Goal: Task Accomplishment & Management: Manage account settings

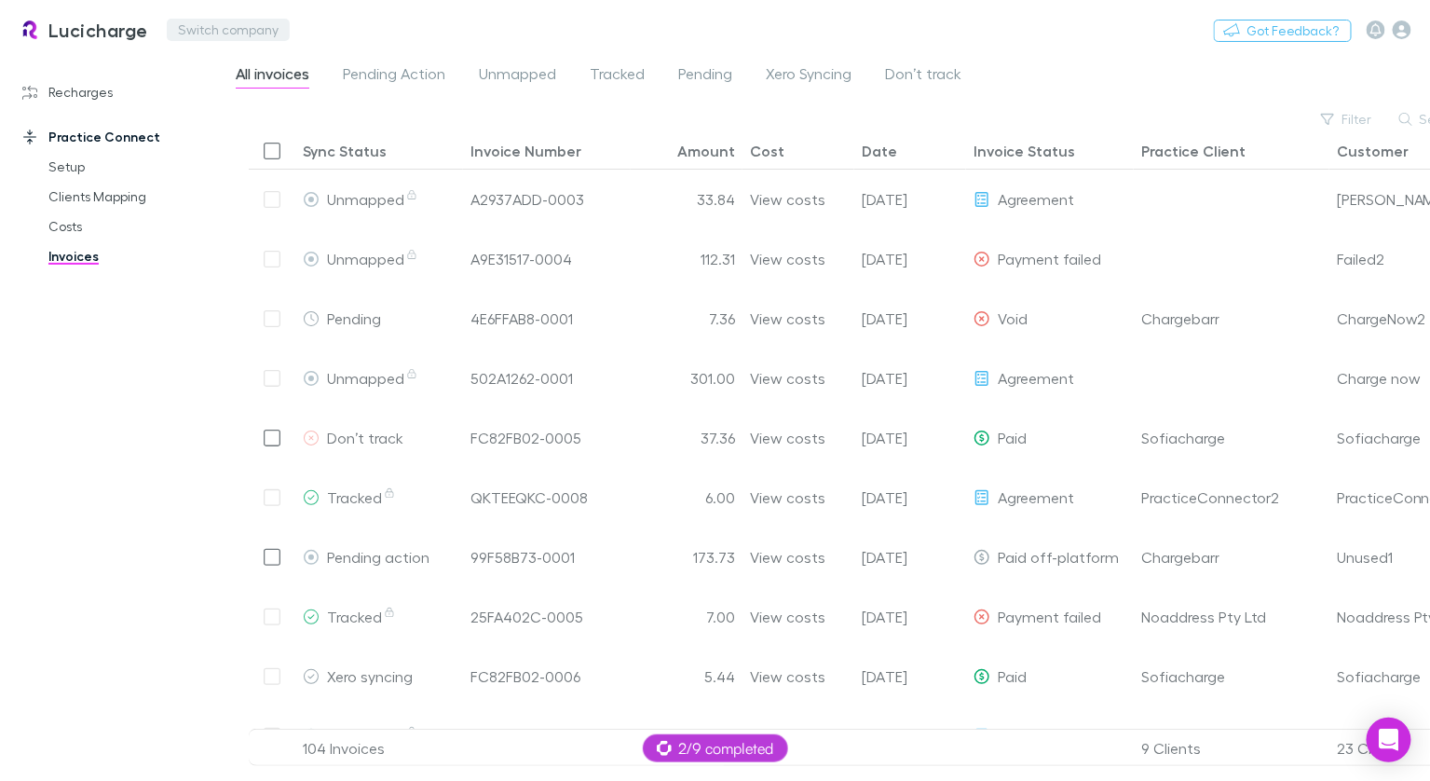
click at [254, 27] on button "Switch company" at bounding box center [228, 30] width 123 height 22
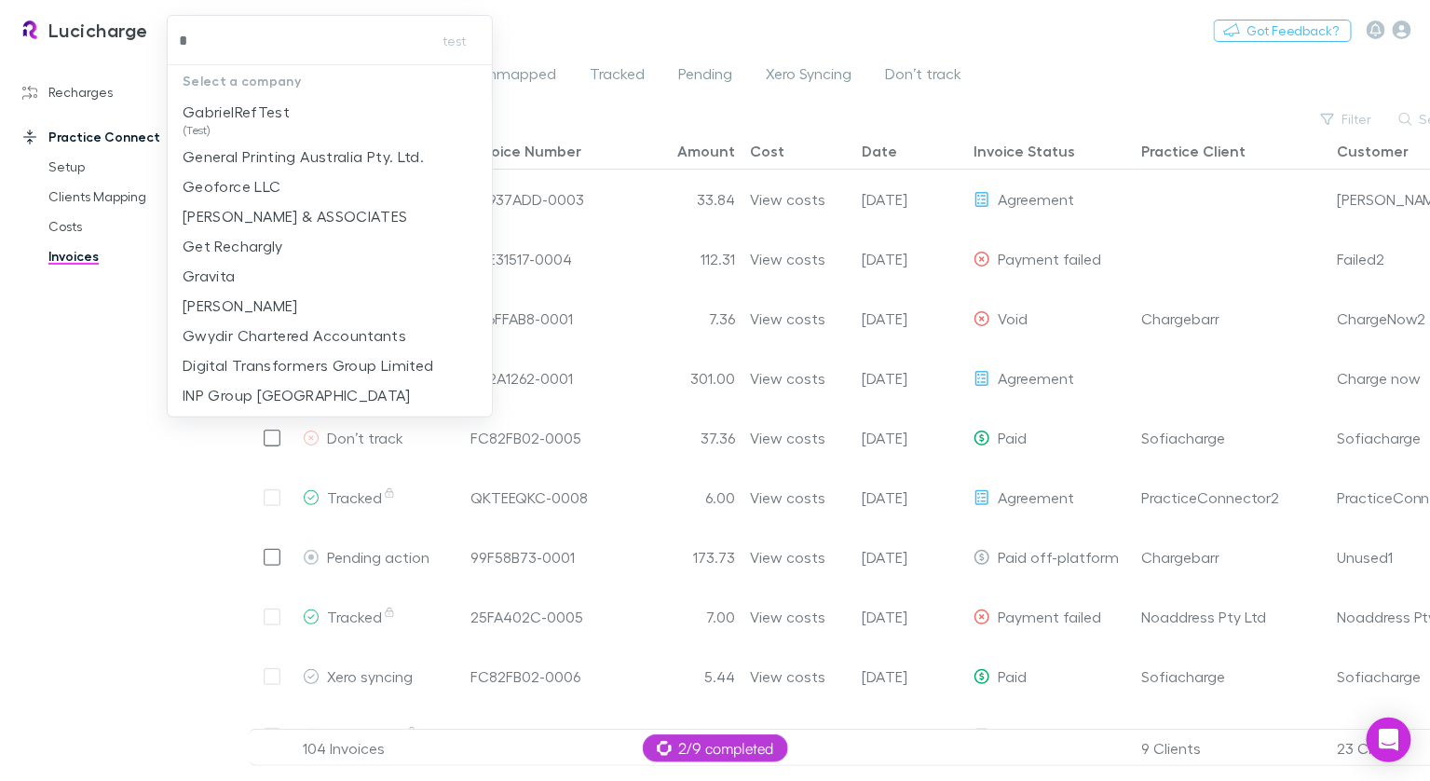
type input "**"
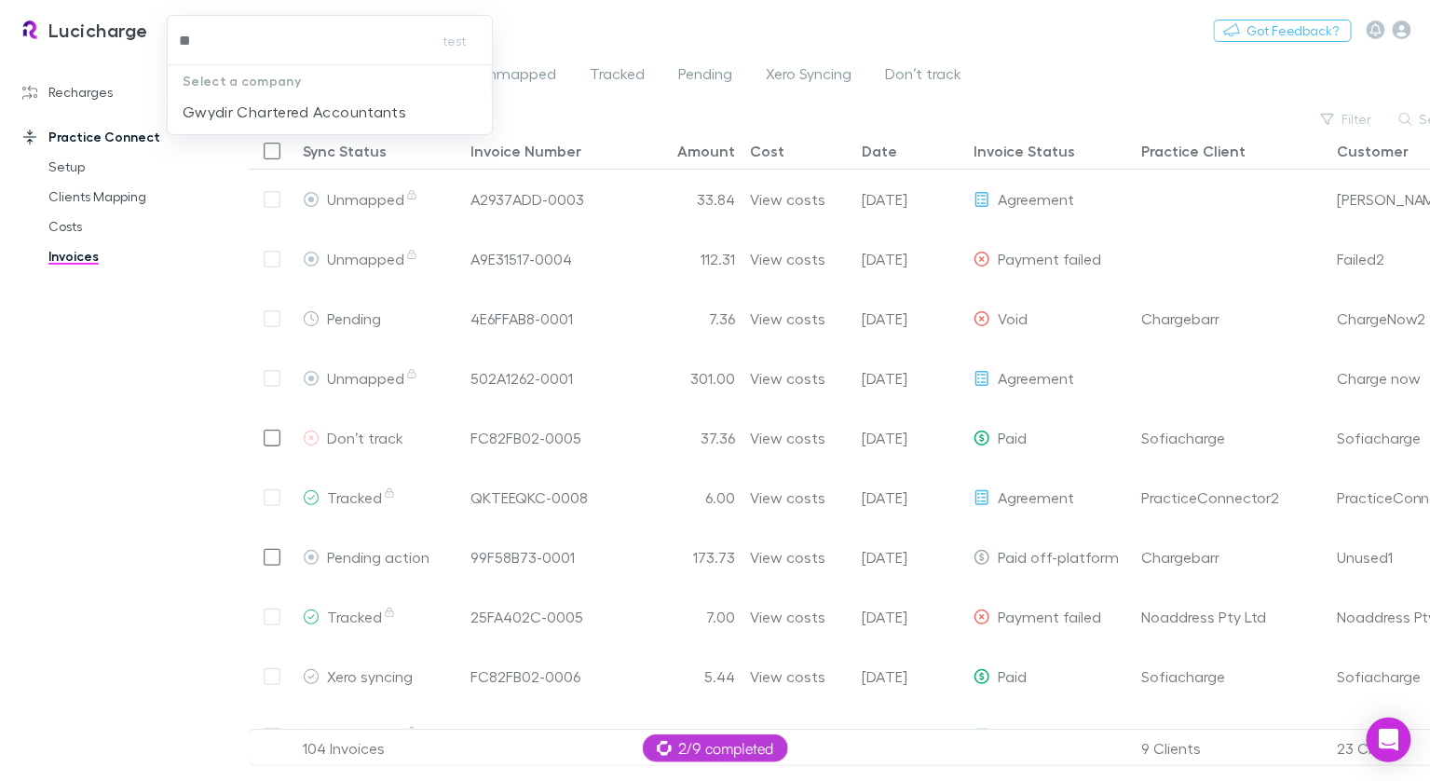
click at [249, 101] on p "Gwydir Chartered Accountants" at bounding box center [295, 112] width 224 height 22
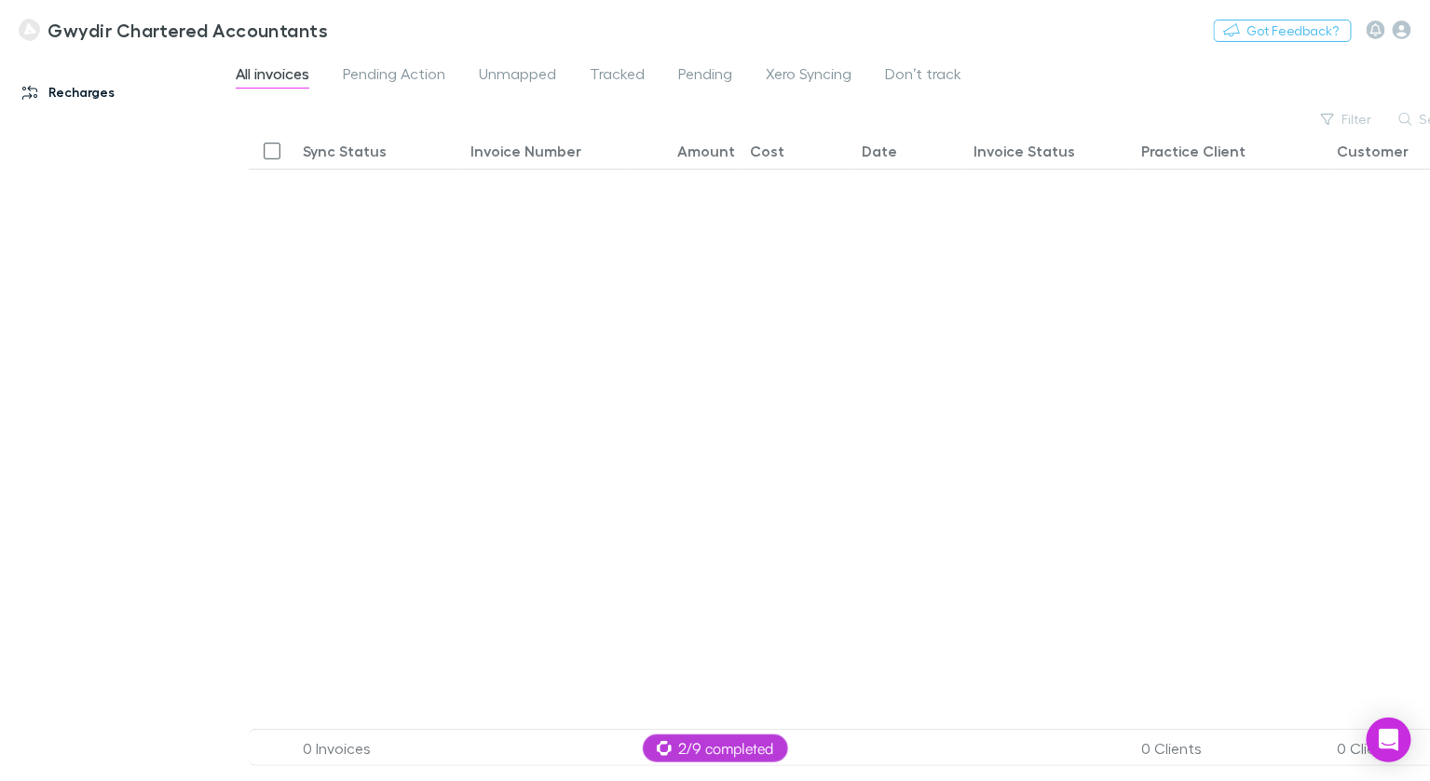
click at [81, 89] on link "Recharges" at bounding box center [117, 92] width 226 height 30
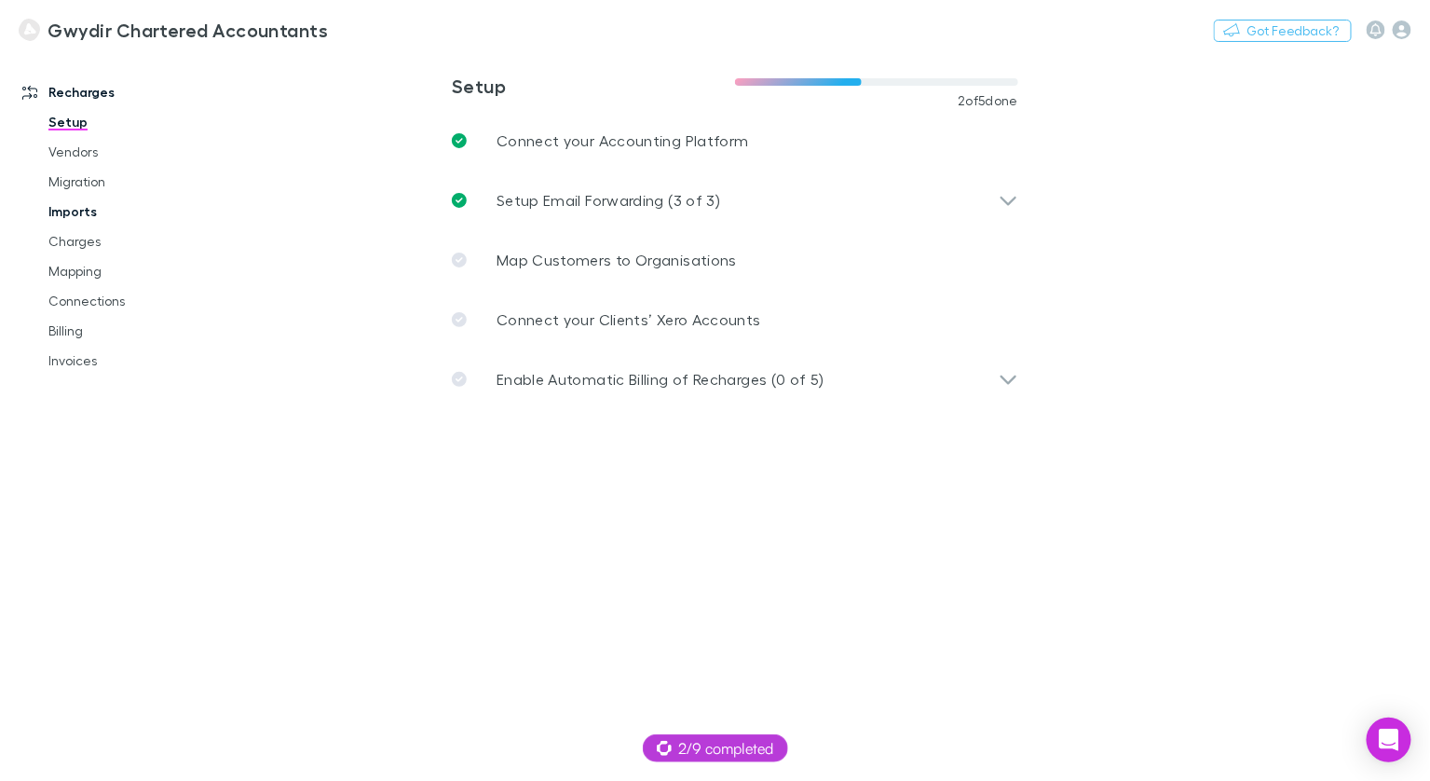
click at [77, 204] on link "Imports" at bounding box center [130, 212] width 200 height 30
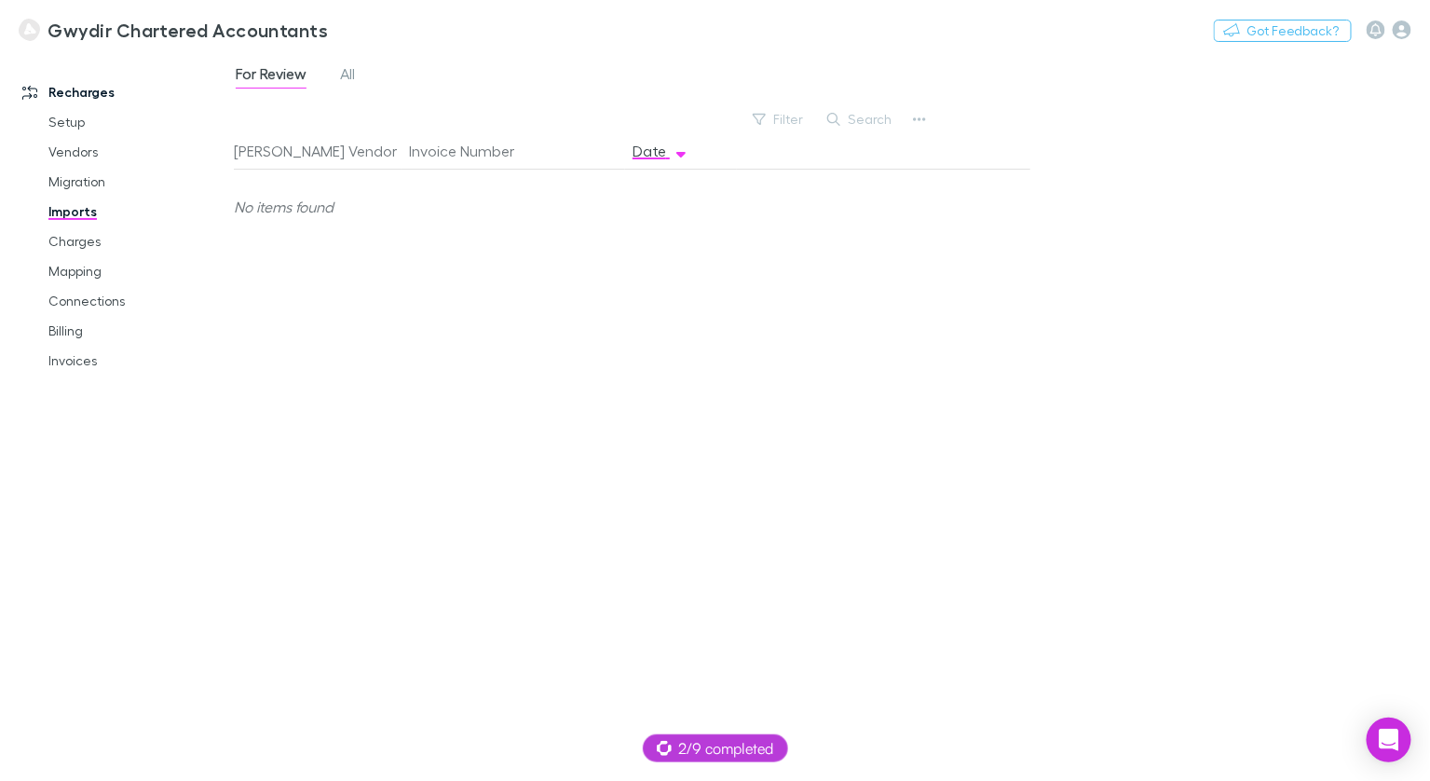
click at [336, 78] on div "For Review All" at bounding box center [303, 76] width 138 height 30
click at [343, 76] on span "All" at bounding box center [347, 76] width 15 height 24
click at [103, 241] on link "Charges" at bounding box center [130, 241] width 200 height 30
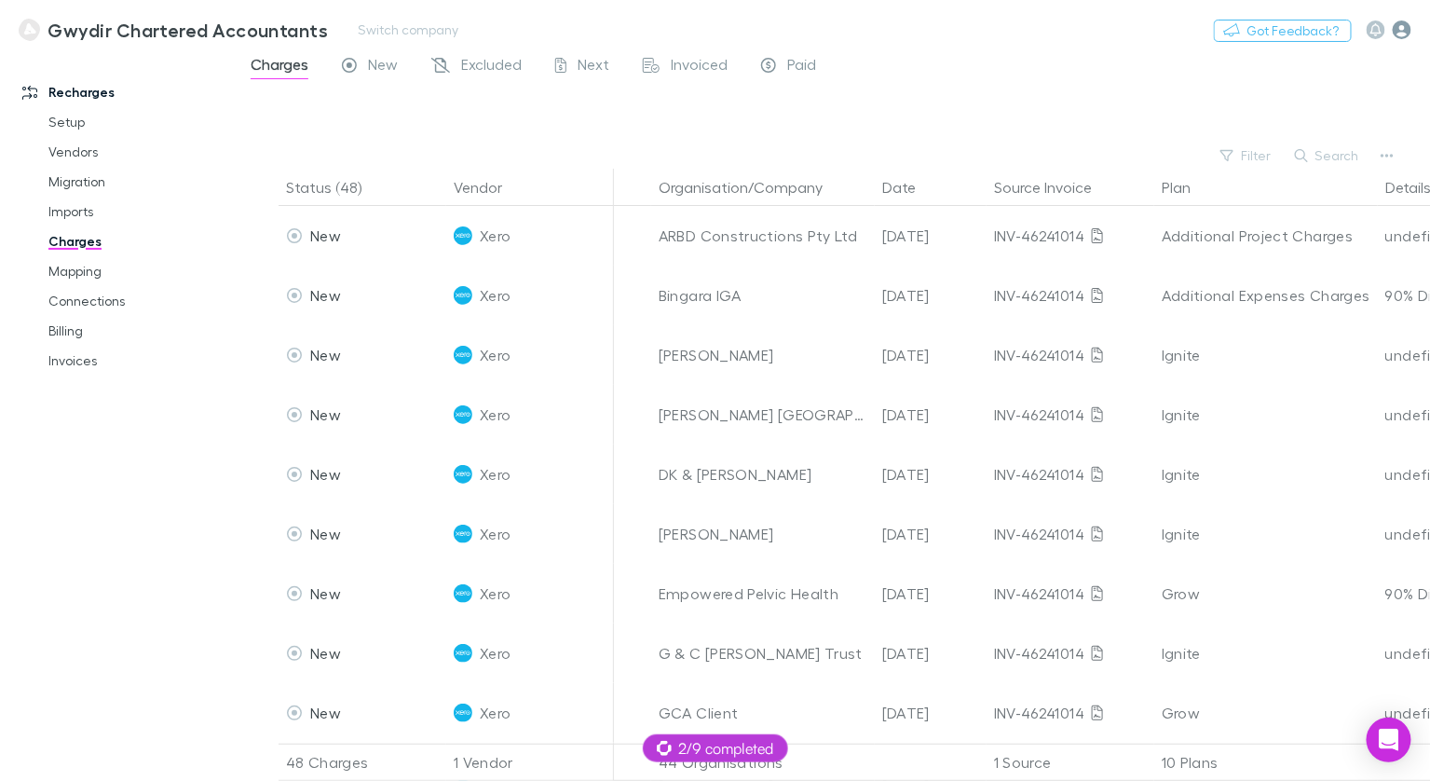
click at [1394, 32] on icon "button" at bounding box center [1402, 29] width 19 height 19
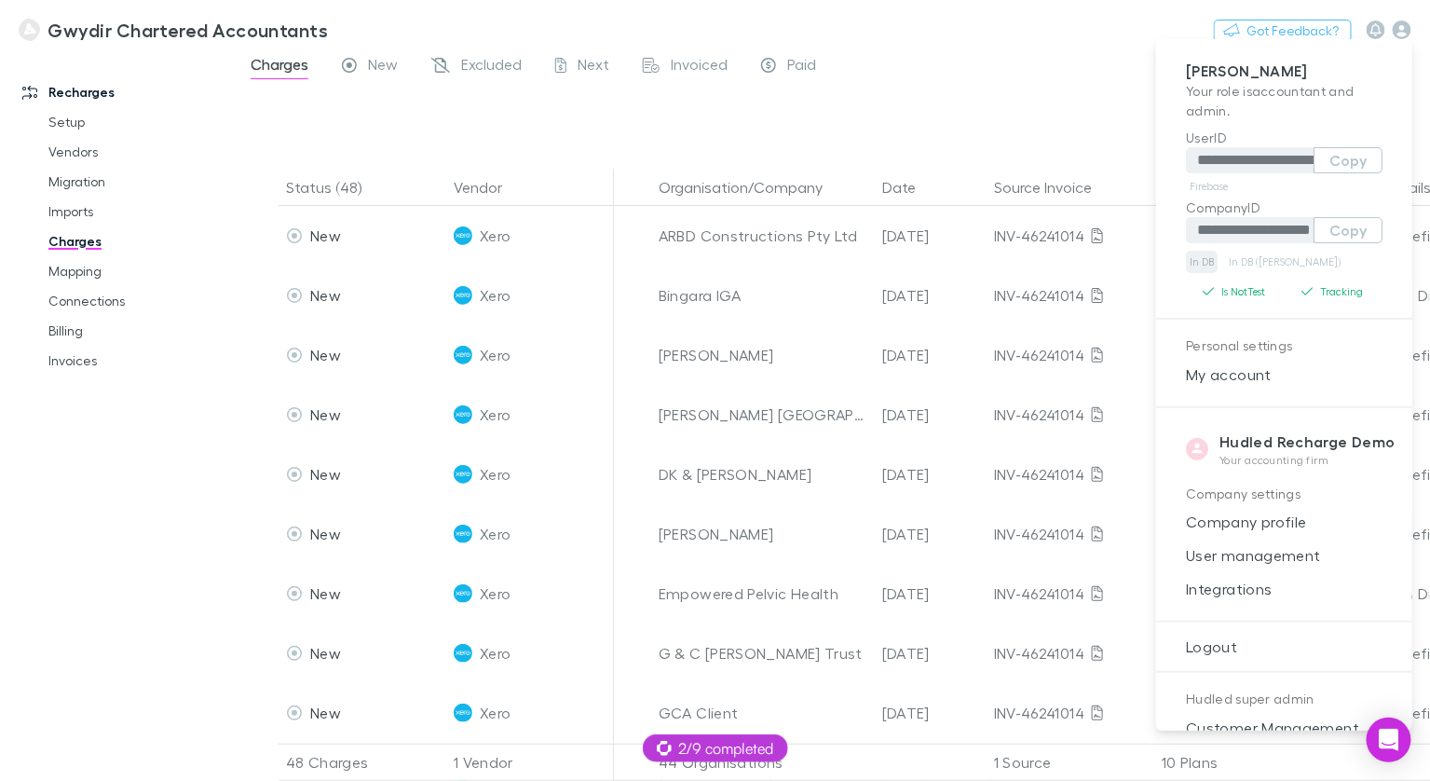
click at [1205, 264] on link "In DB" at bounding box center [1202, 262] width 32 height 22
click at [1265, 265] on link "In DB (RECH)" at bounding box center [1284, 262] width 119 height 22
click at [1138, 86] on div at bounding box center [715, 390] width 1430 height 781
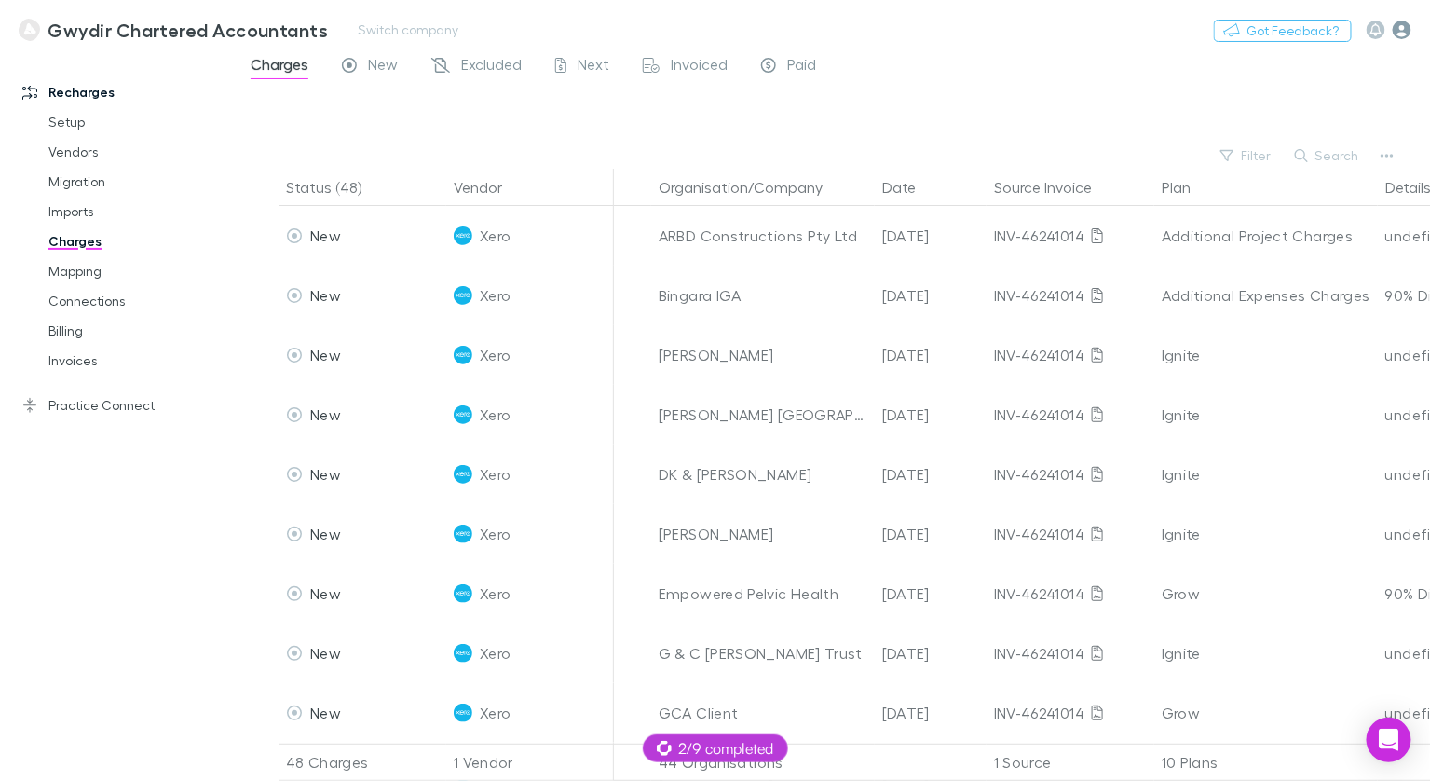
click at [1405, 34] on icon "button" at bounding box center [1402, 29] width 19 height 19
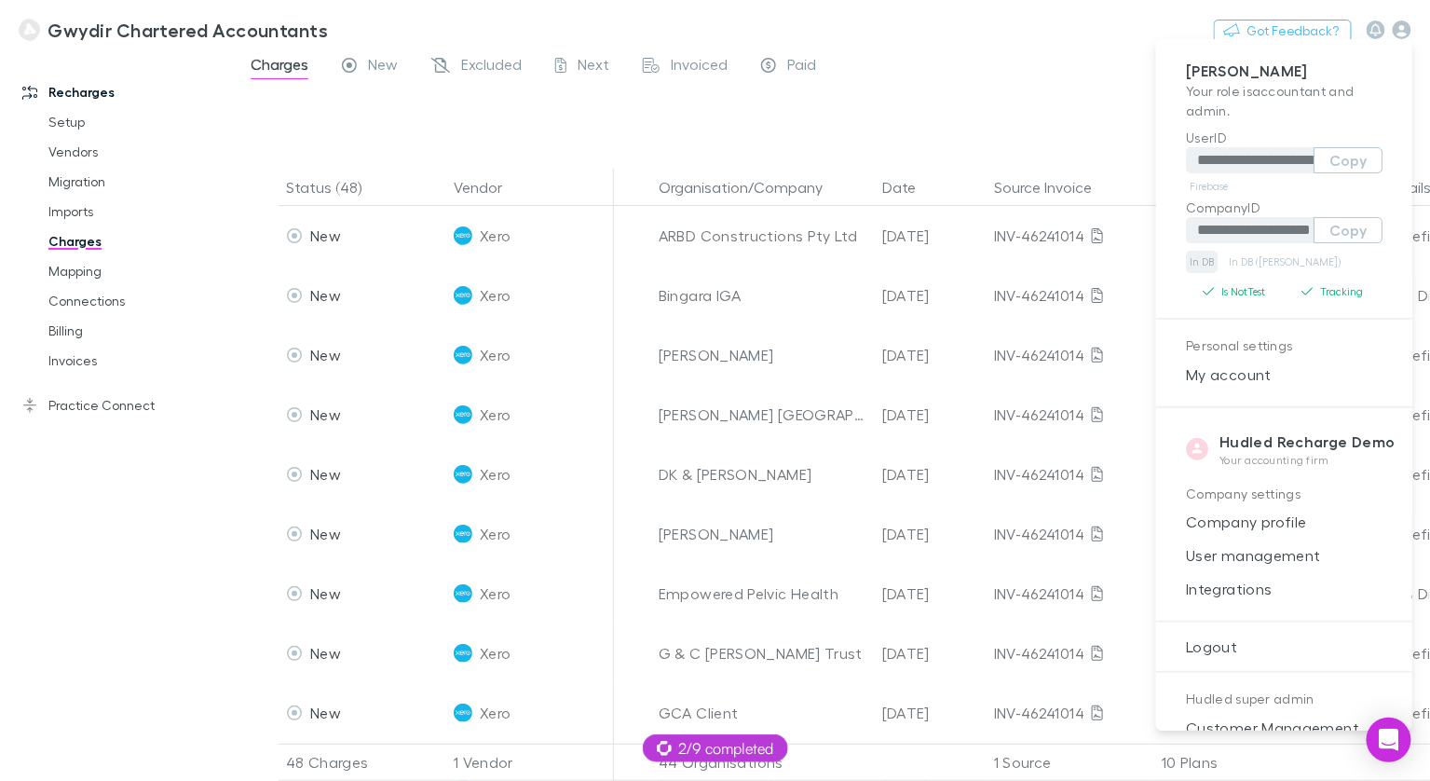
click at [1209, 264] on link "In DB" at bounding box center [1202, 262] width 32 height 22
click at [1258, 553] on span "User management" at bounding box center [1284, 555] width 226 height 22
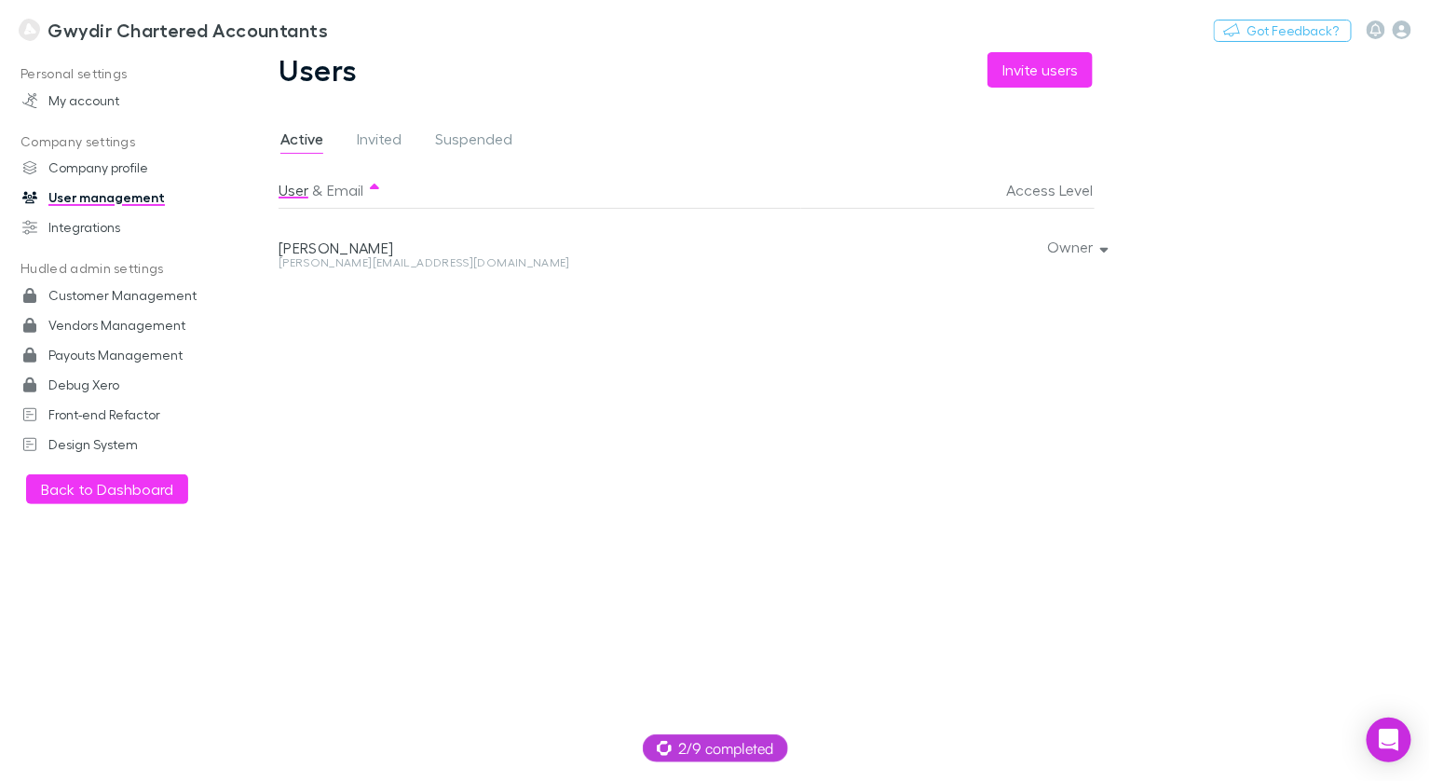
click at [397, 263] on div "simon@gwydirca.com.au" at bounding box center [536, 262] width 515 height 11
copy div "simon@gwydirca.com.au Owner"
